Goal: Find specific page/section: Find specific page/section

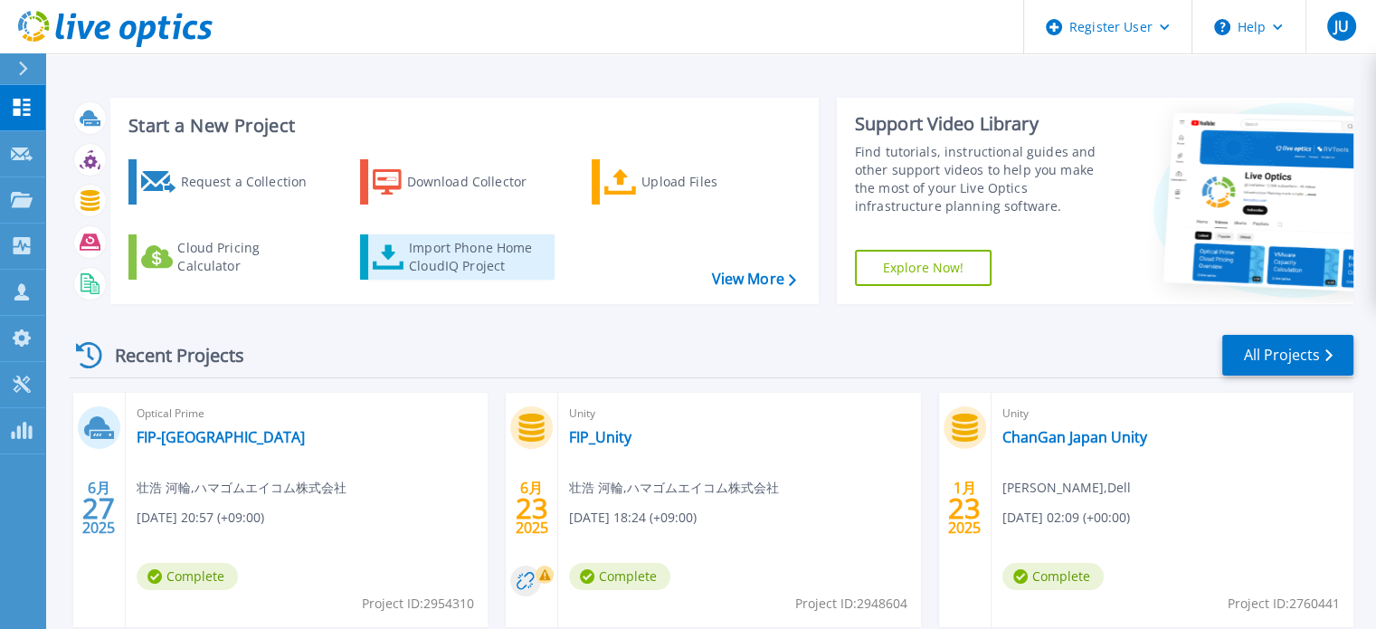
click at [511, 249] on div "Import Phone Home CloudIQ Project" at bounding box center [479, 257] width 141 height 36
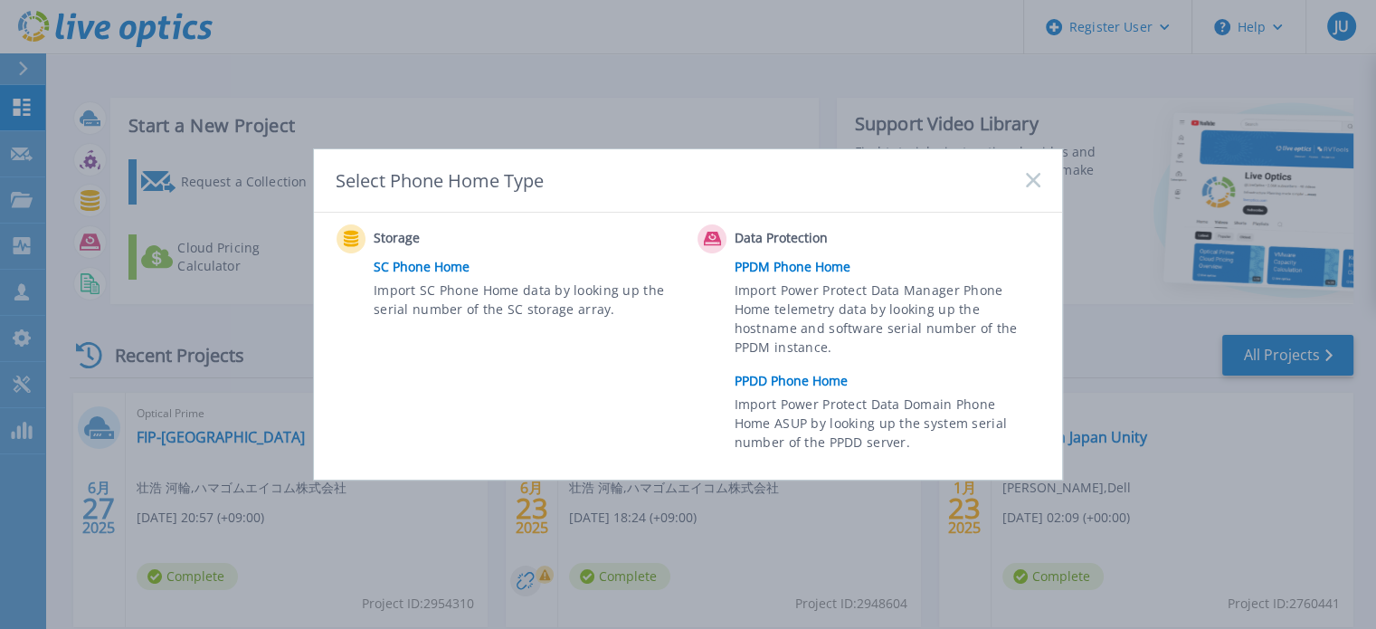
click at [1035, 180] on rect at bounding box center [1032, 180] width 15 height 15
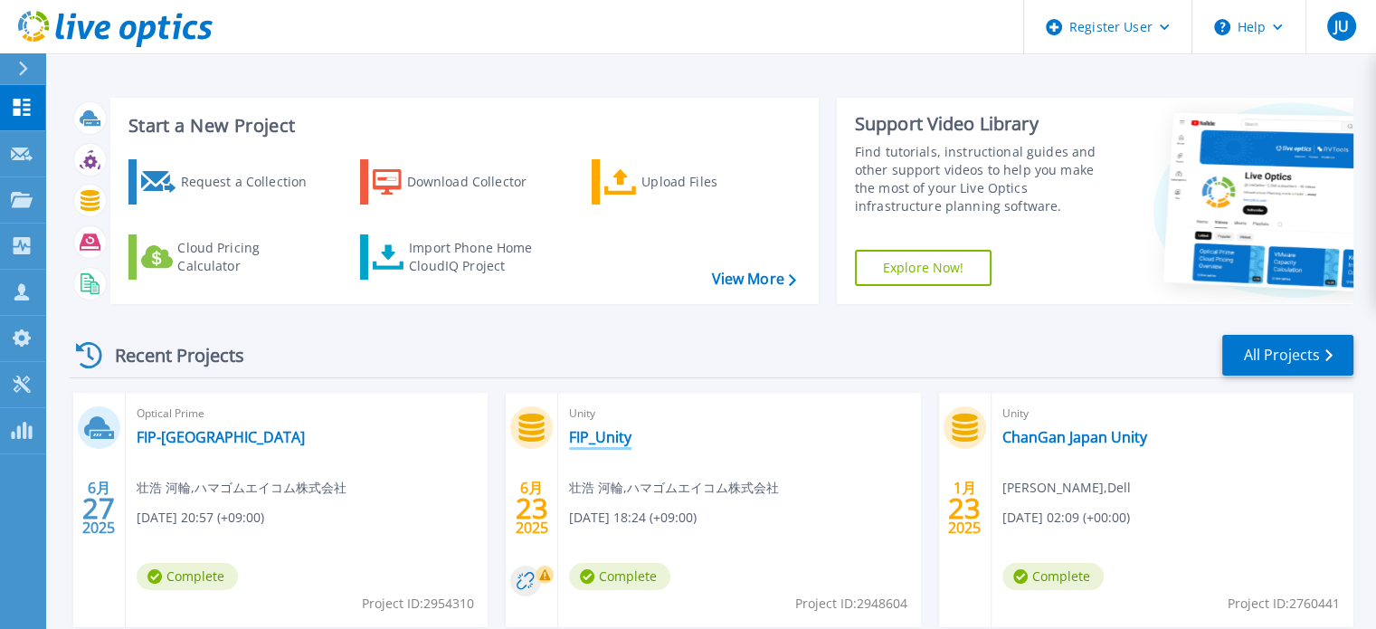
click at [614, 439] on link "FIP_Unity" at bounding box center [600, 437] width 62 height 18
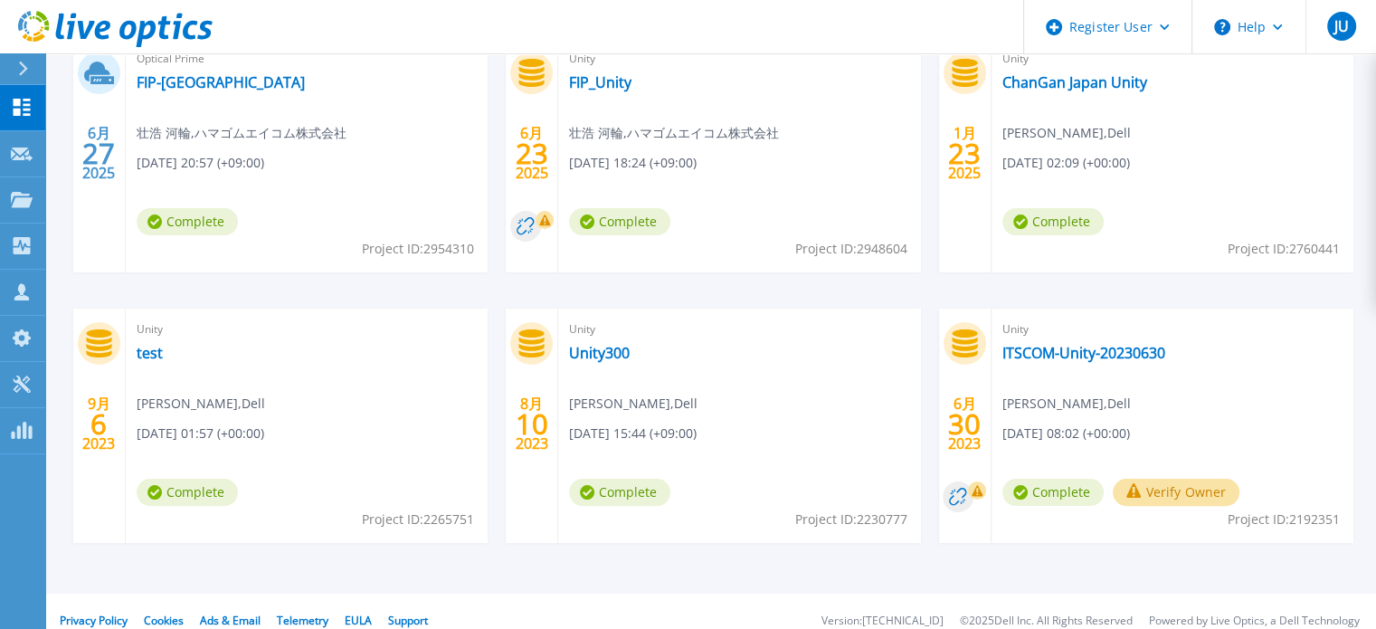
scroll to position [373, 0]
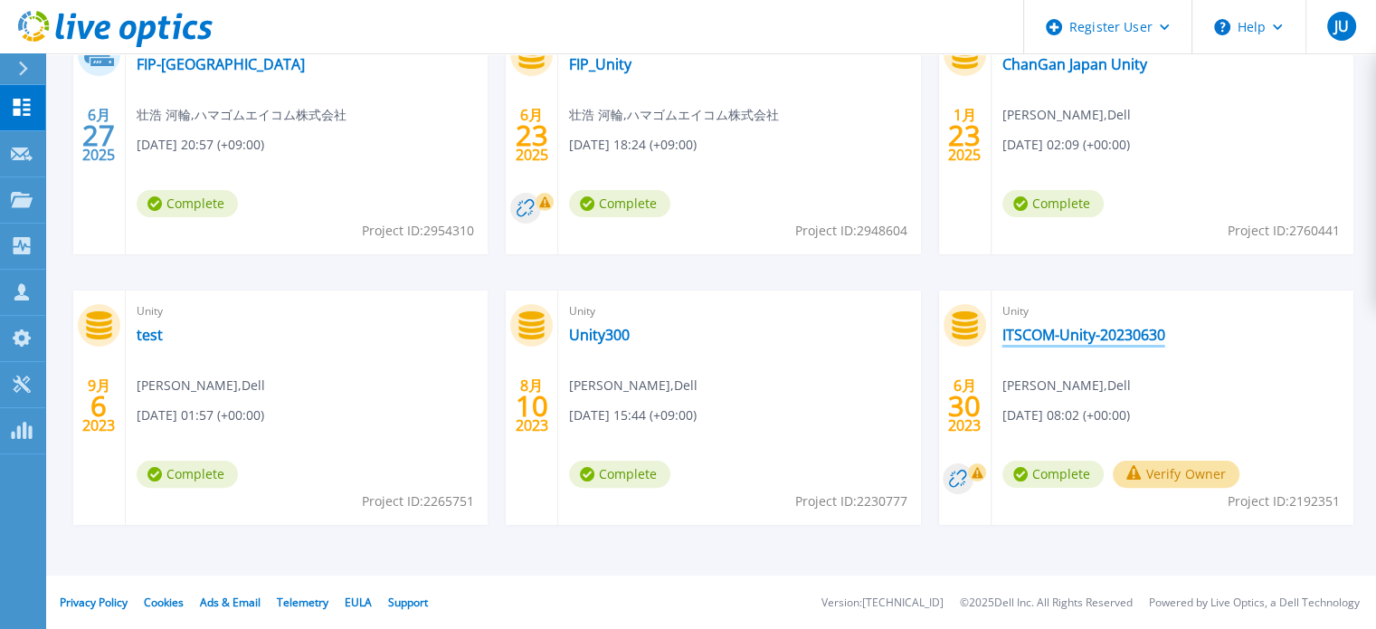
click at [1121, 336] on link "ITSCOM-Unity-20230630" at bounding box center [1083, 335] width 163 height 18
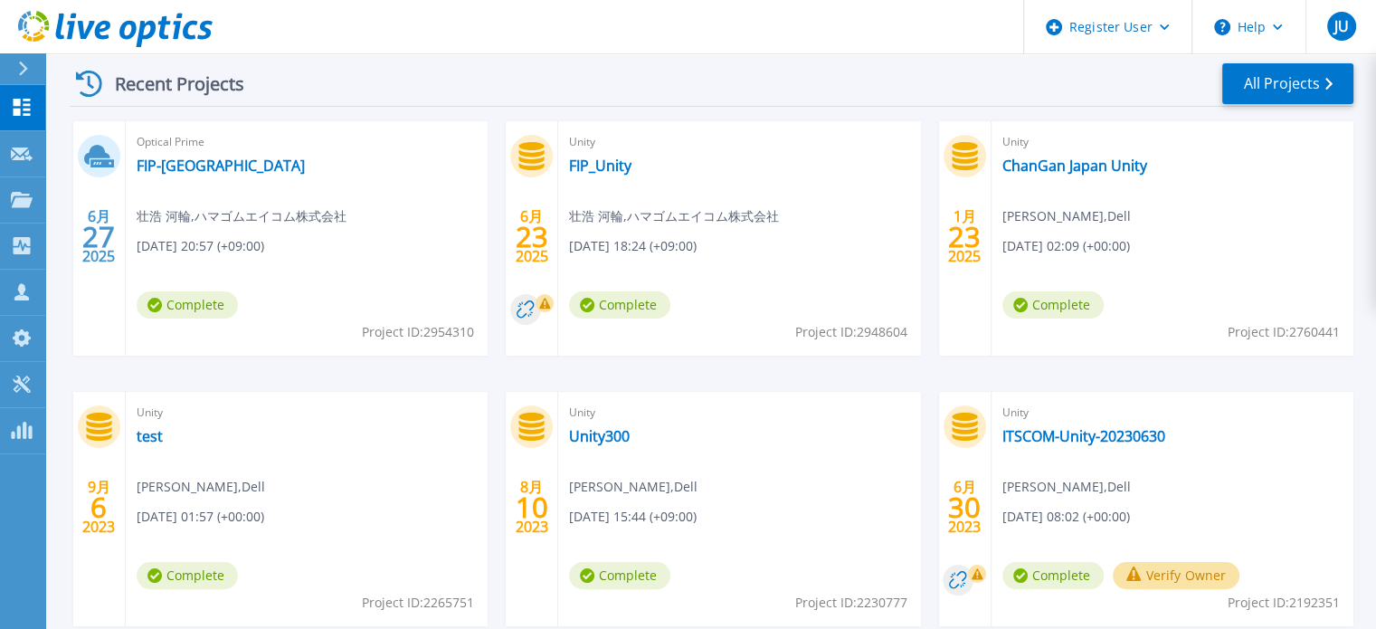
scroll to position [181, 0]
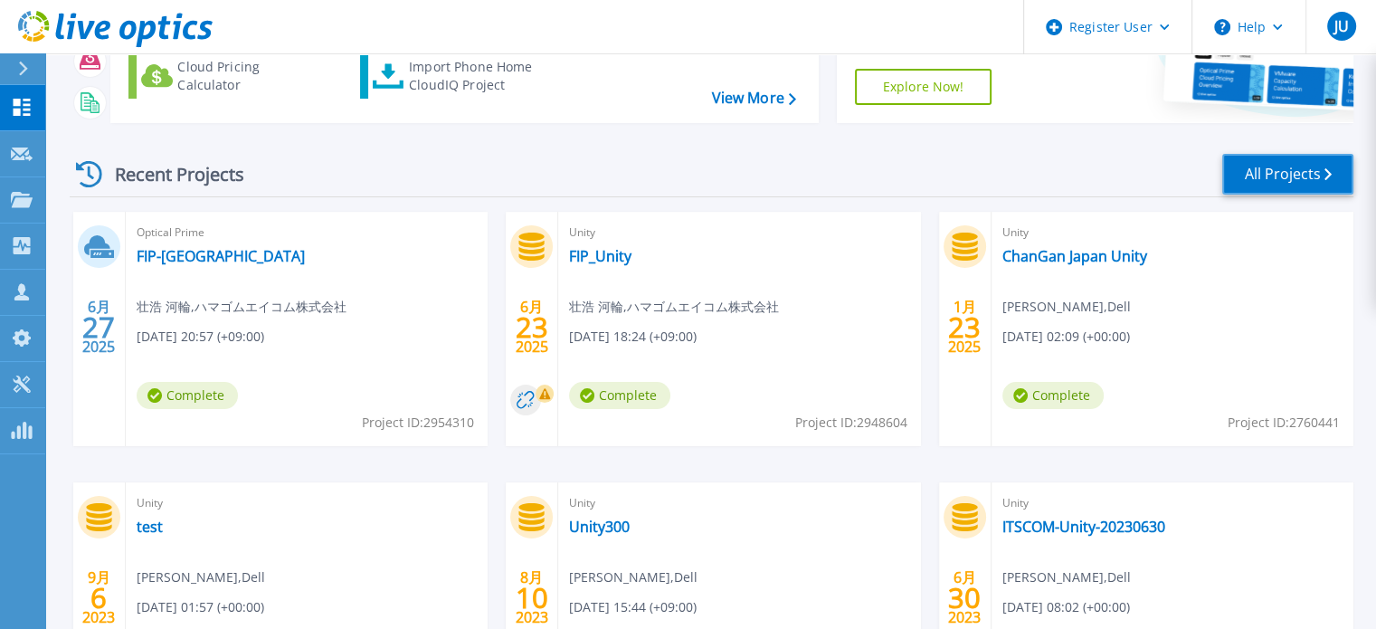
click at [1259, 173] on link "All Projects" at bounding box center [1287, 174] width 131 height 41
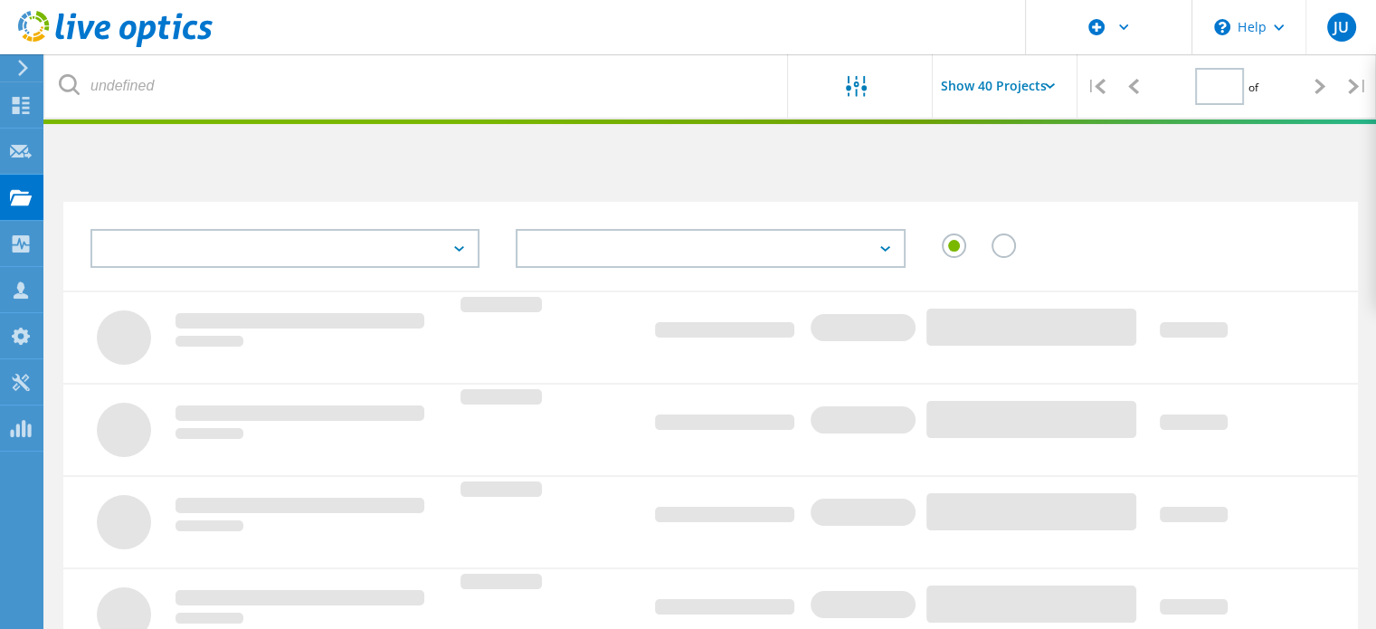
type input "1"
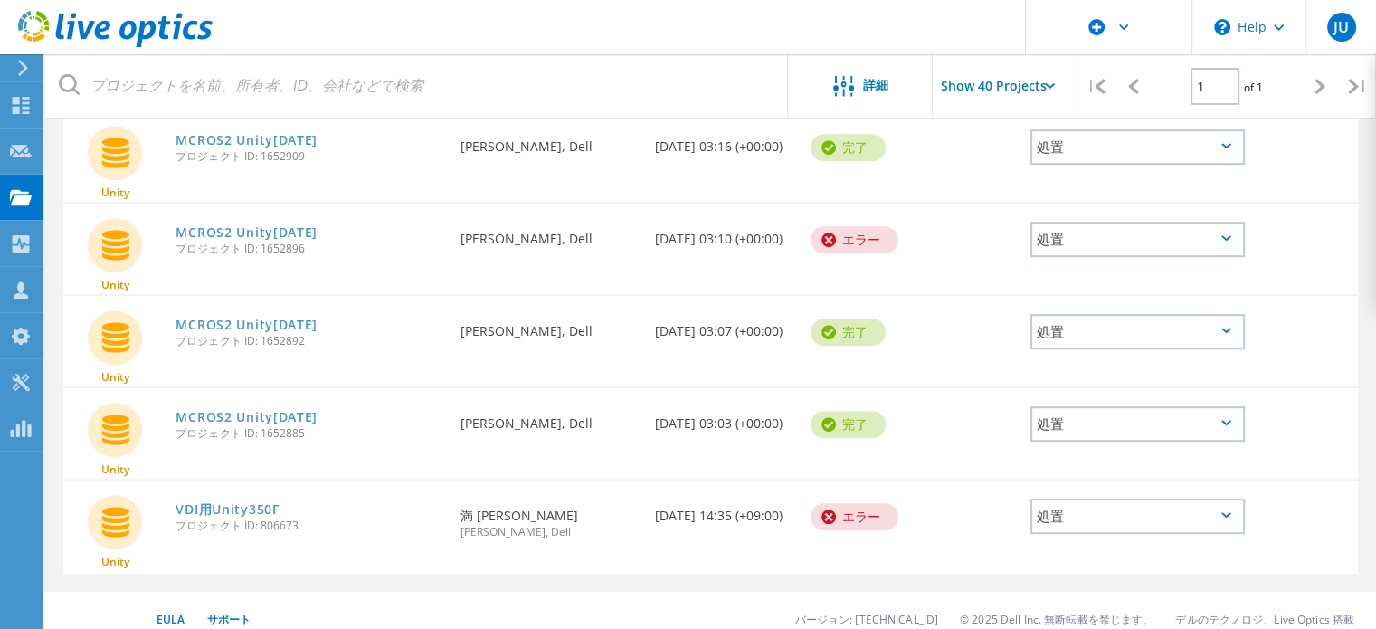
scroll to position [1036, 0]
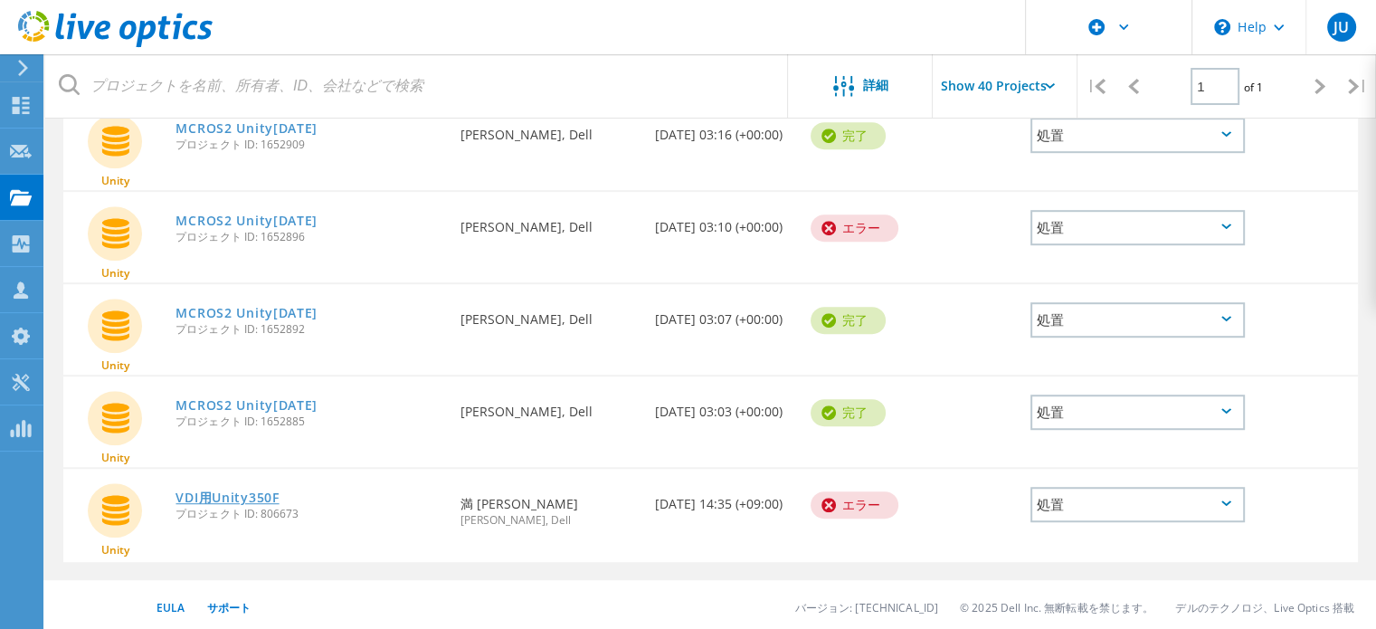
click at [259, 493] on link "VDI用Unity350F" at bounding box center [226, 497] width 103 height 13
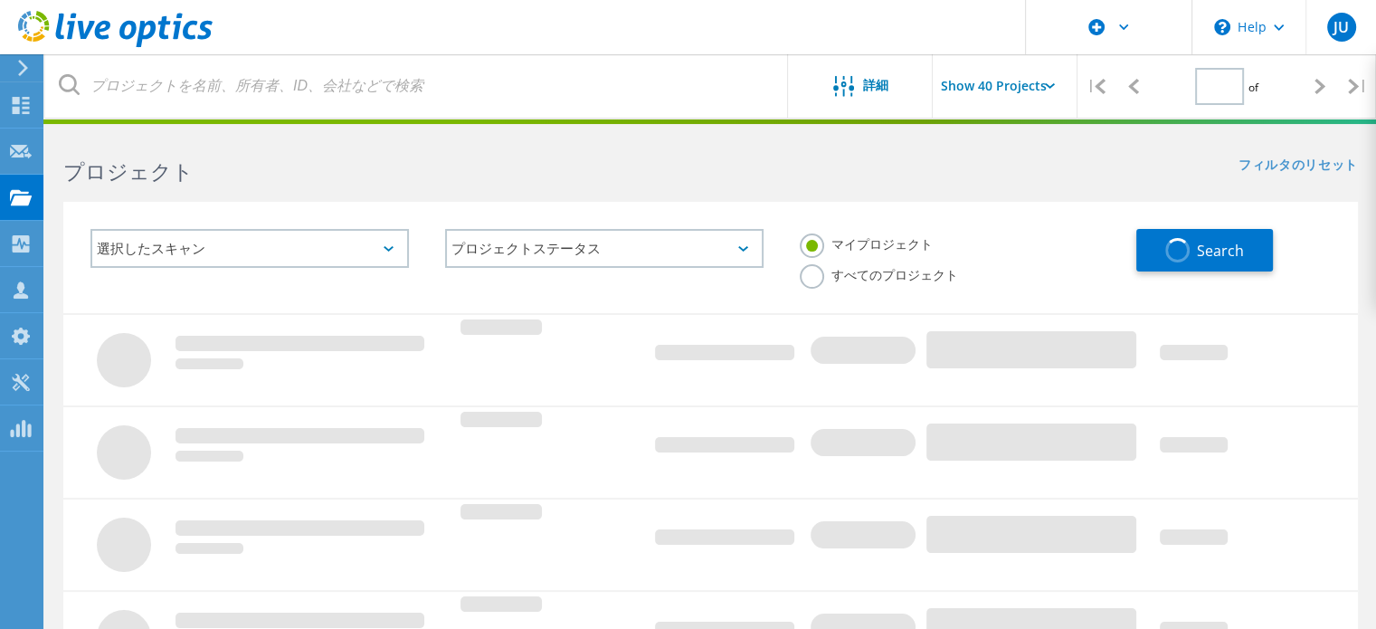
type input "1"
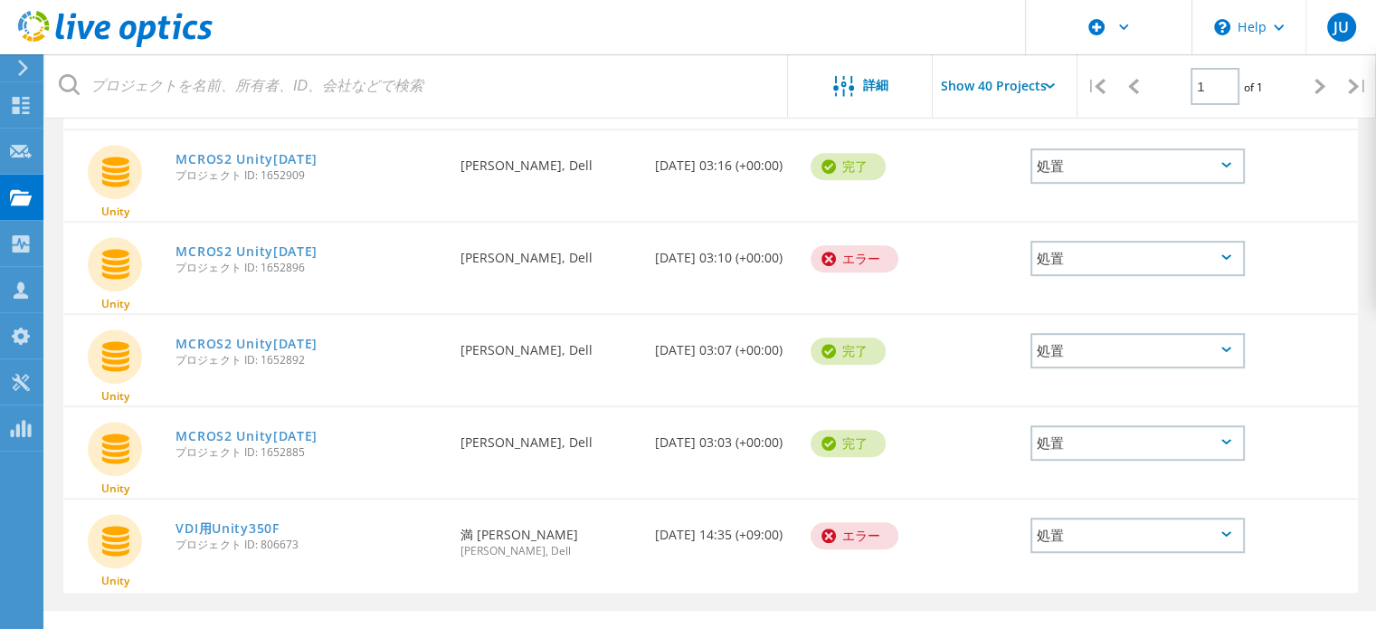
scroll to position [1036, 0]
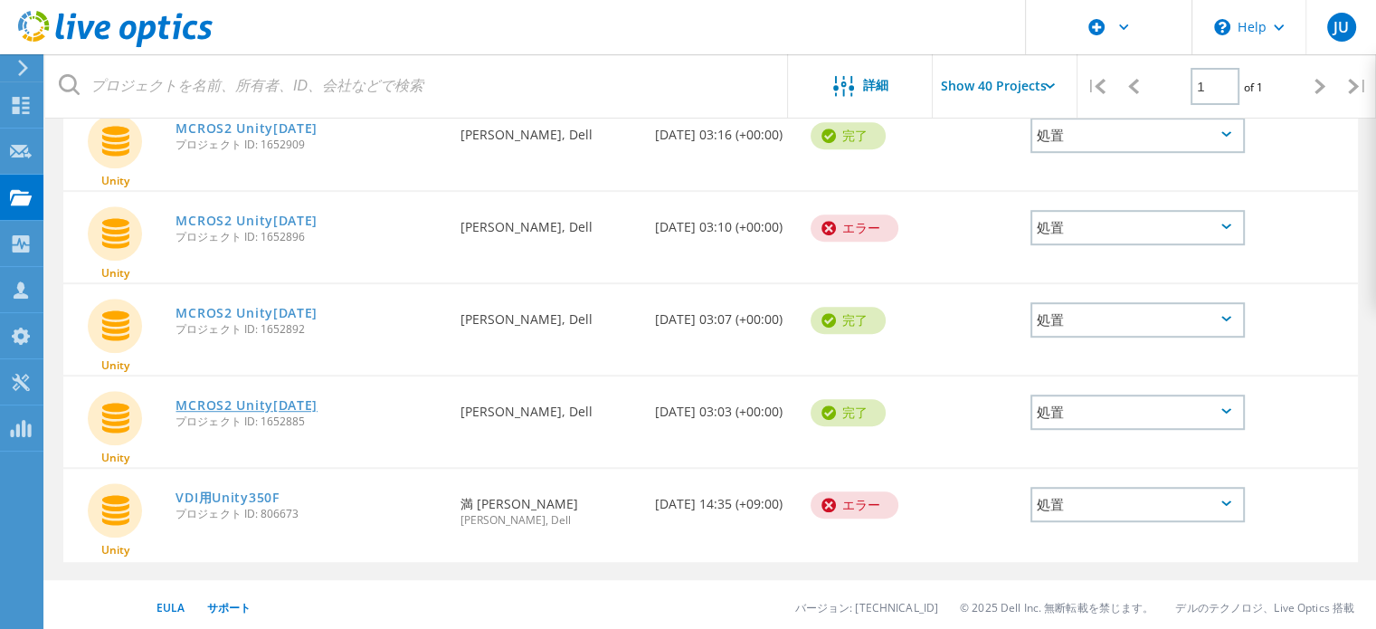
click at [317, 401] on link "MCROS2 Unity[DATE]" at bounding box center [246, 405] width 142 height 13
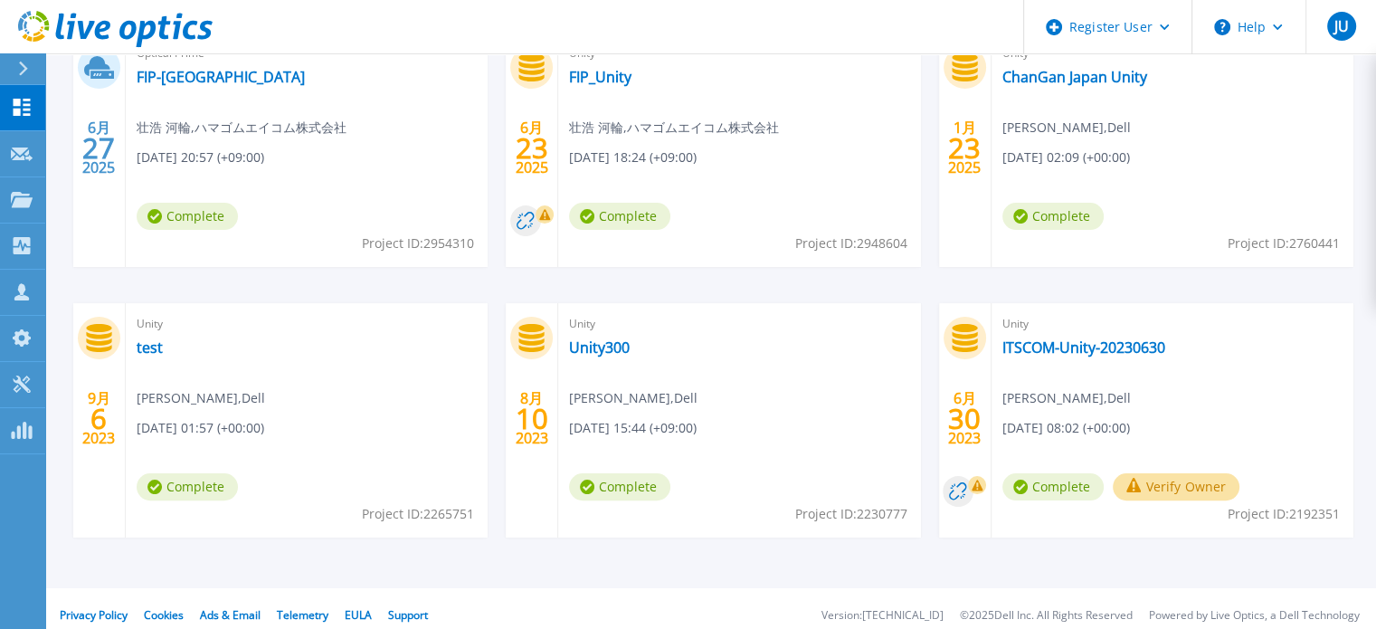
scroll to position [362, 0]
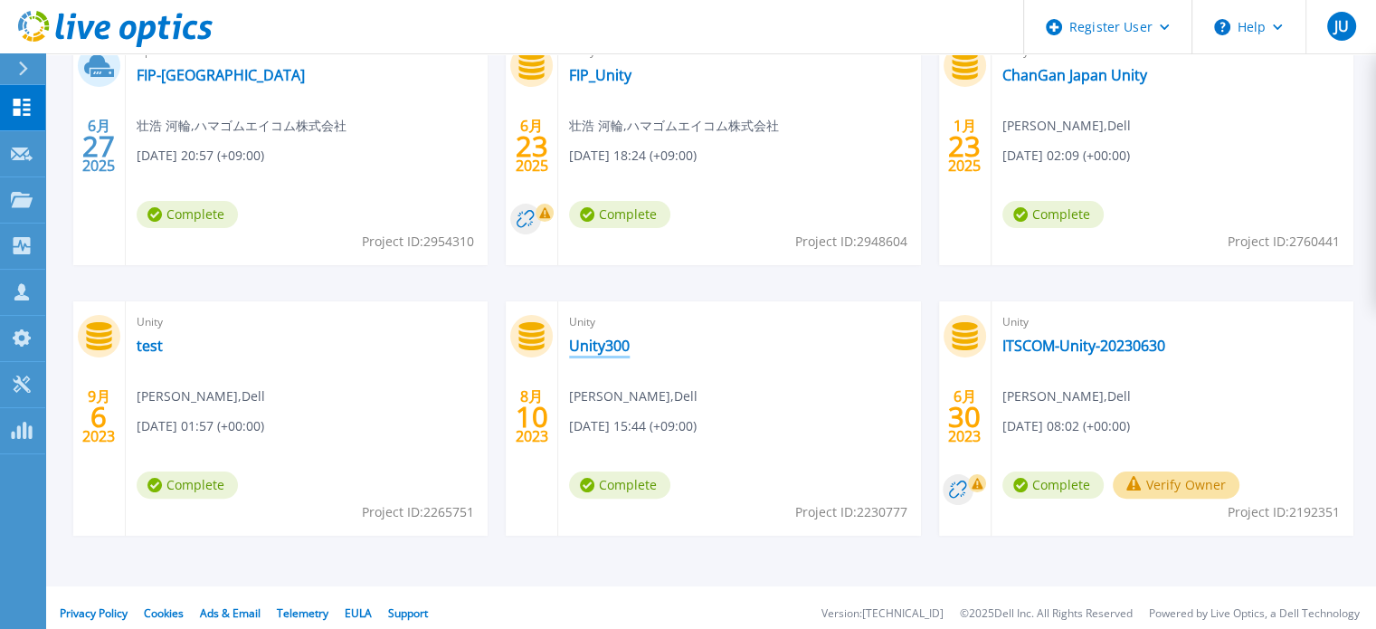
click at [601, 354] on link "Unity300" at bounding box center [599, 345] width 61 height 18
